Goal: Navigation & Orientation: Find specific page/section

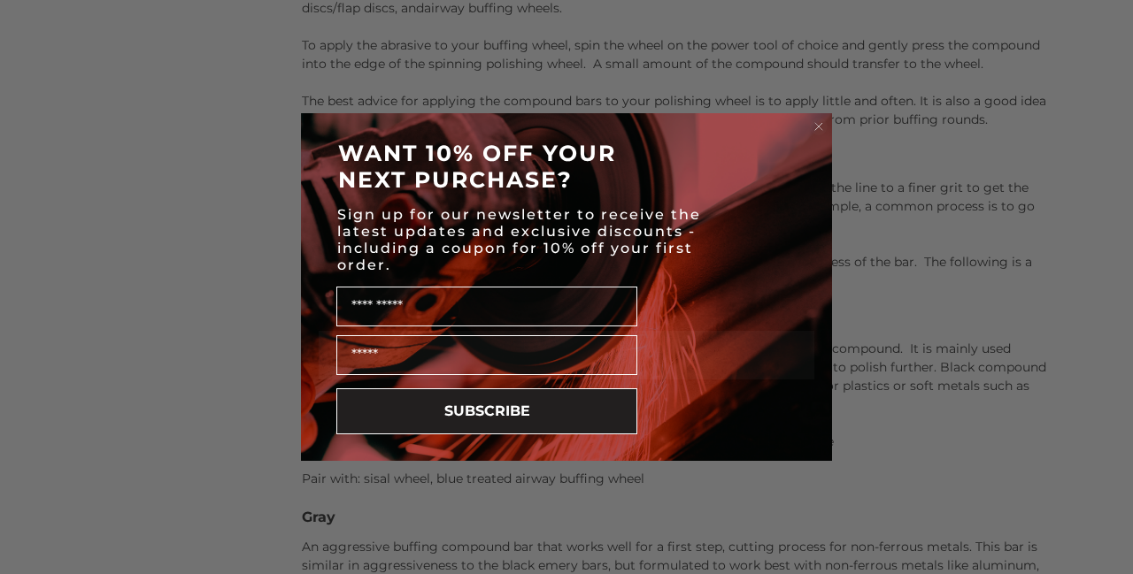
scroll to position [2664, 0]
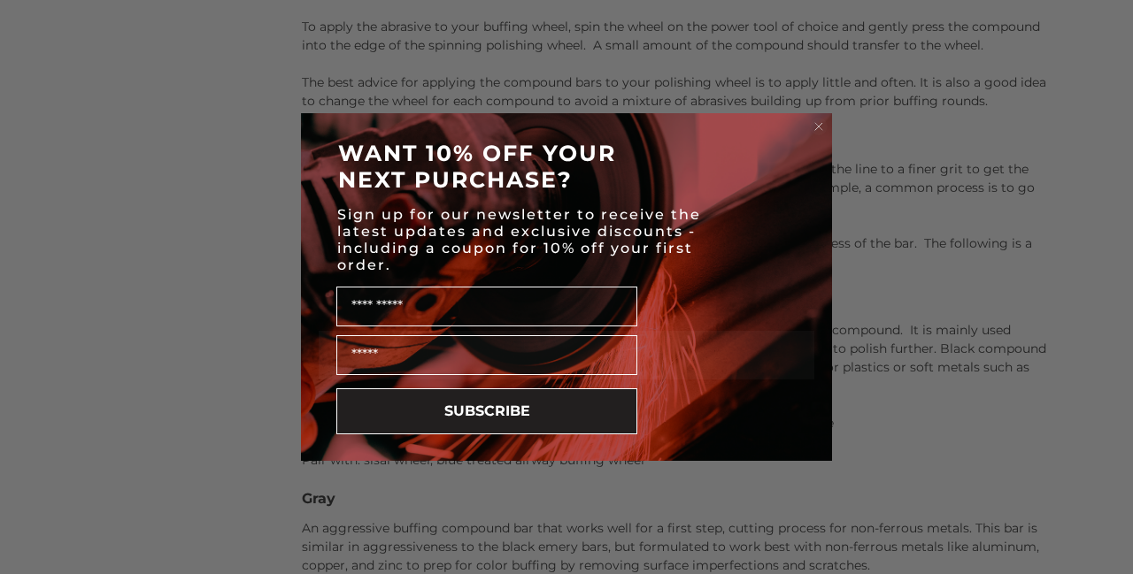
click at [106, 262] on div "Close dialog WANT 10% OFF YOUR NEXT PURCHASE? Sign up for our newsletter to rec…" at bounding box center [566, 287] width 1133 height 574
click at [818, 126] on icon "Close dialog" at bounding box center [818, 126] width 7 height 7
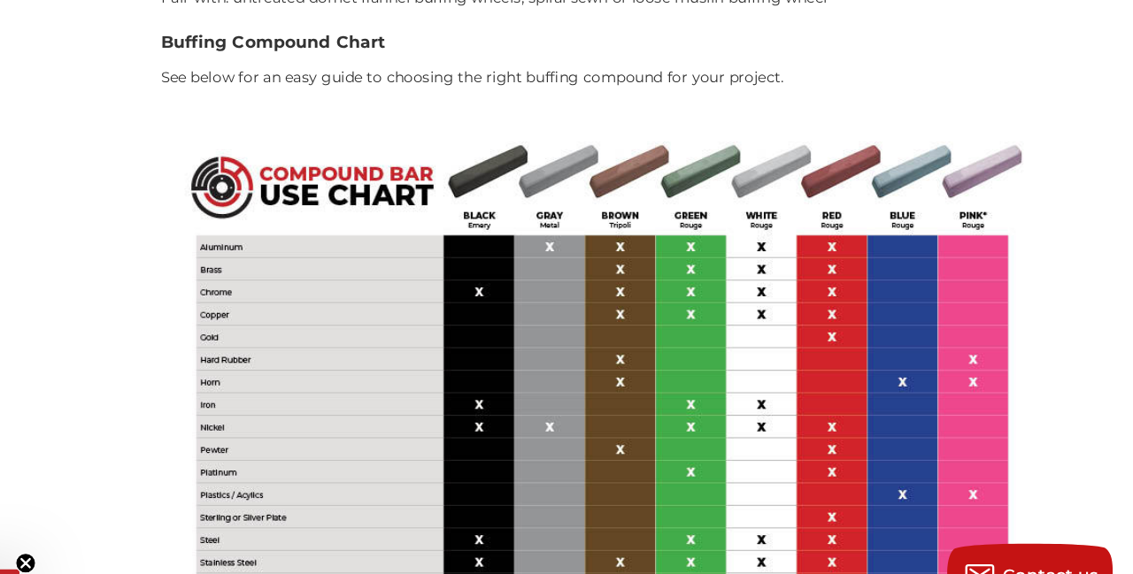
scroll to position [4359, 0]
